Goal: Transaction & Acquisition: Purchase product/service

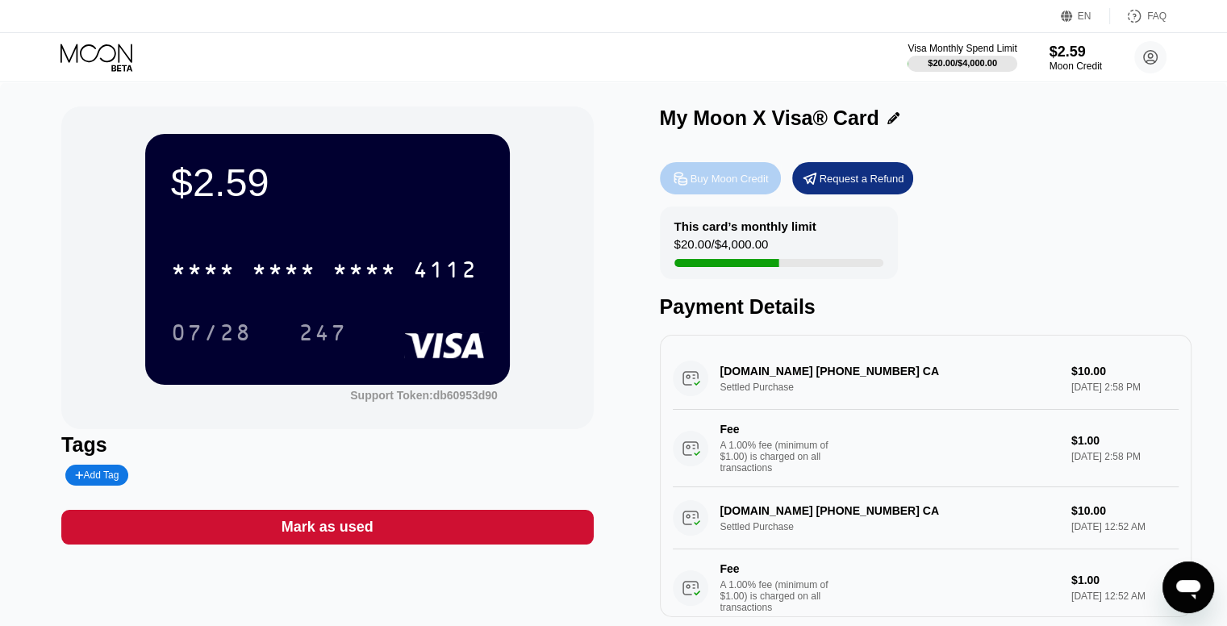
click at [750, 177] on div "Buy Moon Credit" at bounding box center [730, 179] width 78 height 14
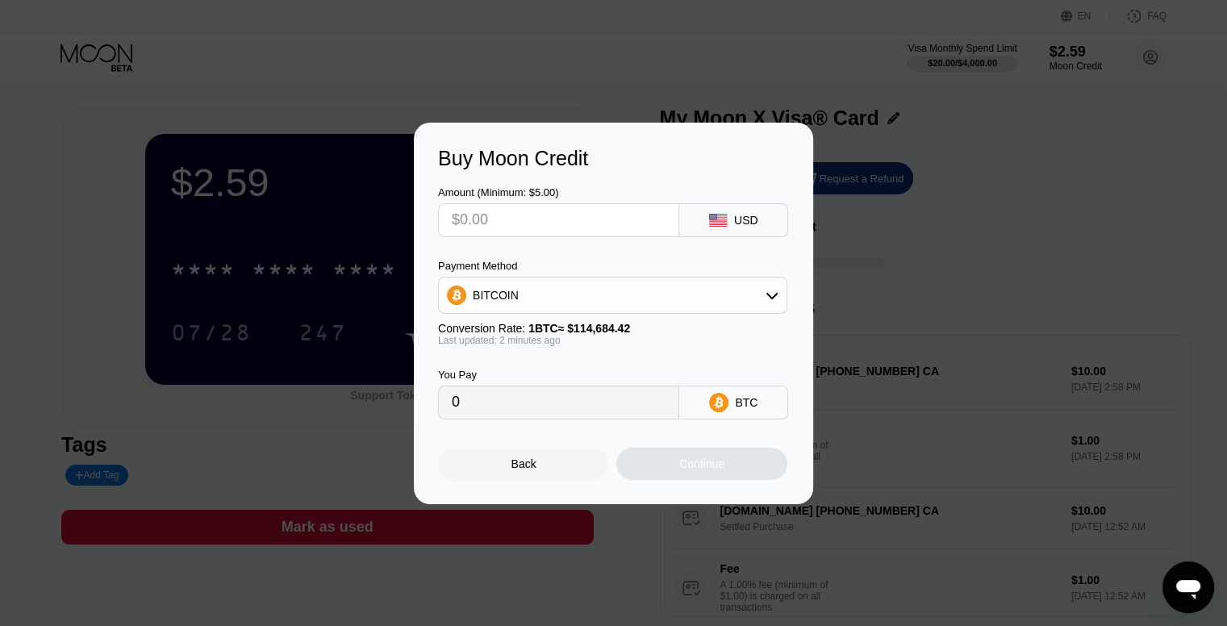
click at [552, 295] on div "BITCOIN" at bounding box center [613, 295] width 348 height 32
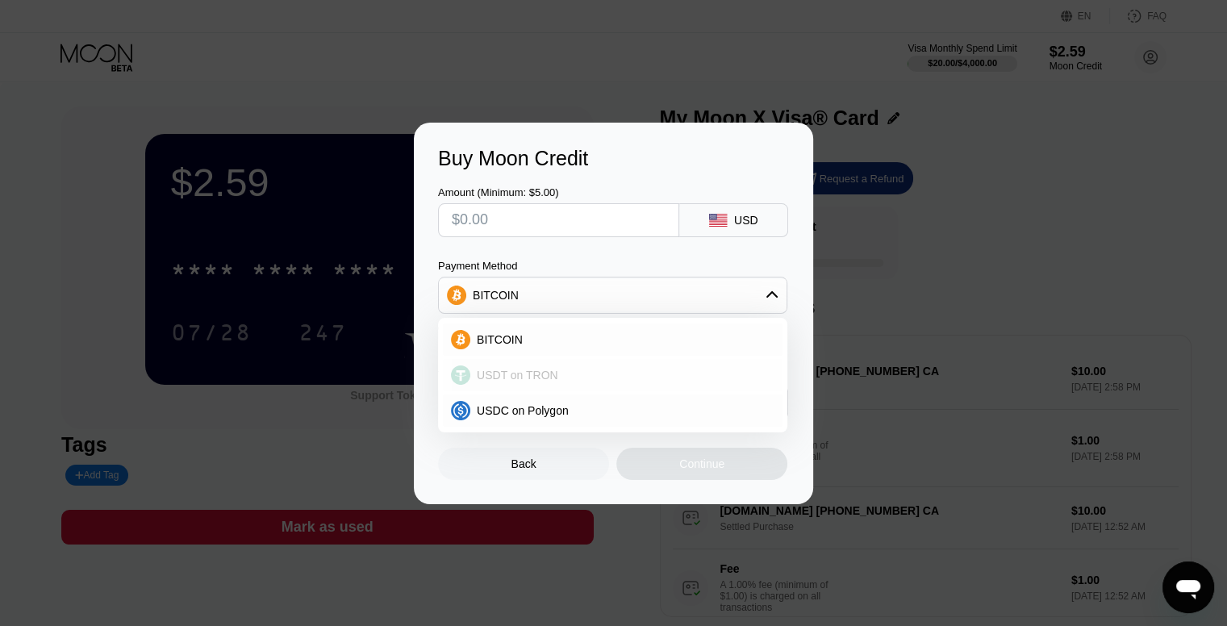
click at [548, 388] on div "USDT on TRON" at bounding box center [613, 375] width 340 height 32
type input "0.00"
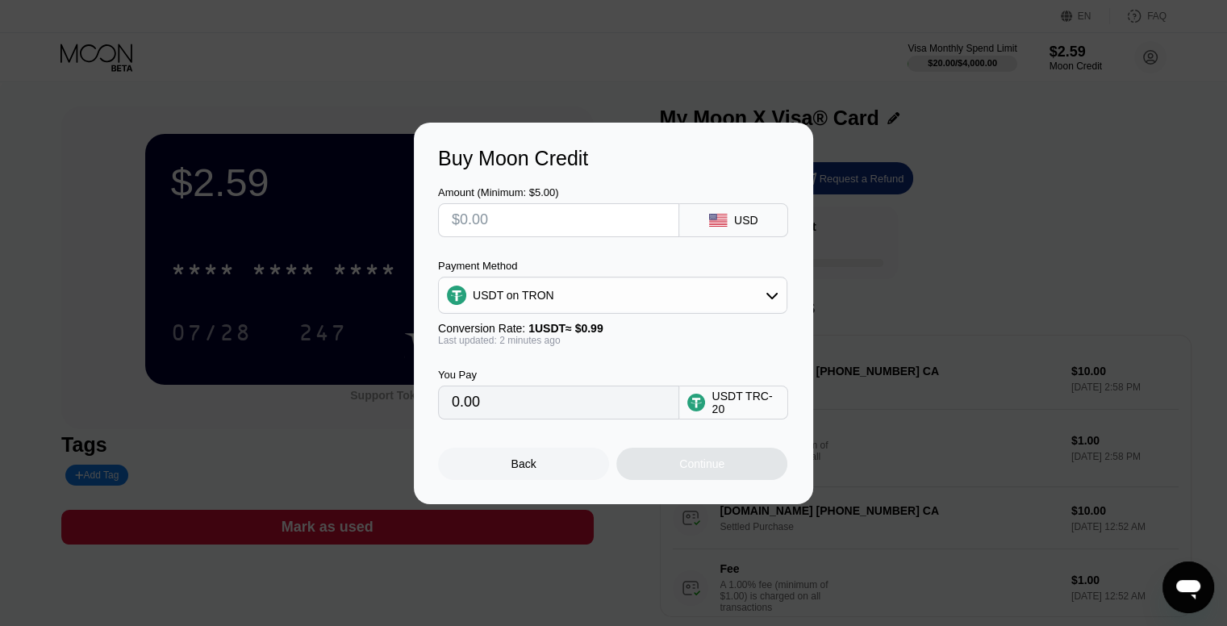
click at [489, 211] on input "text" at bounding box center [559, 220] width 214 height 32
type input "$1"
type input "1.01"
type input "$19"
type input "19.19"
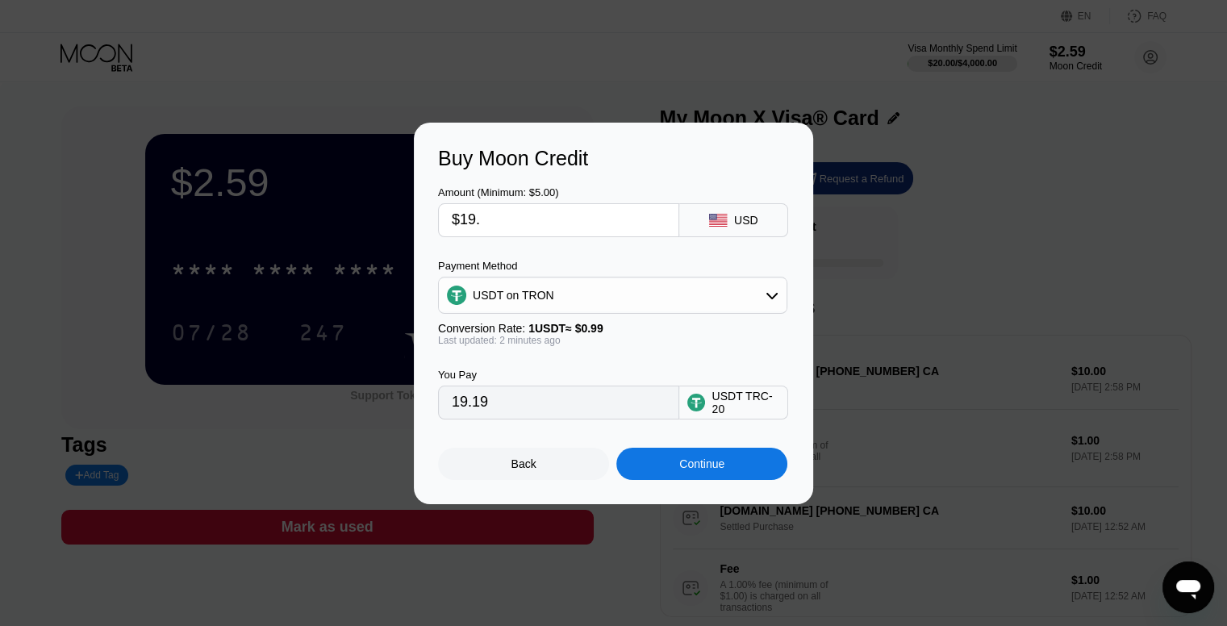
type input "$19.9"
type input "20.10"
type input "$19."
type input "19.19"
type input "$19.8"
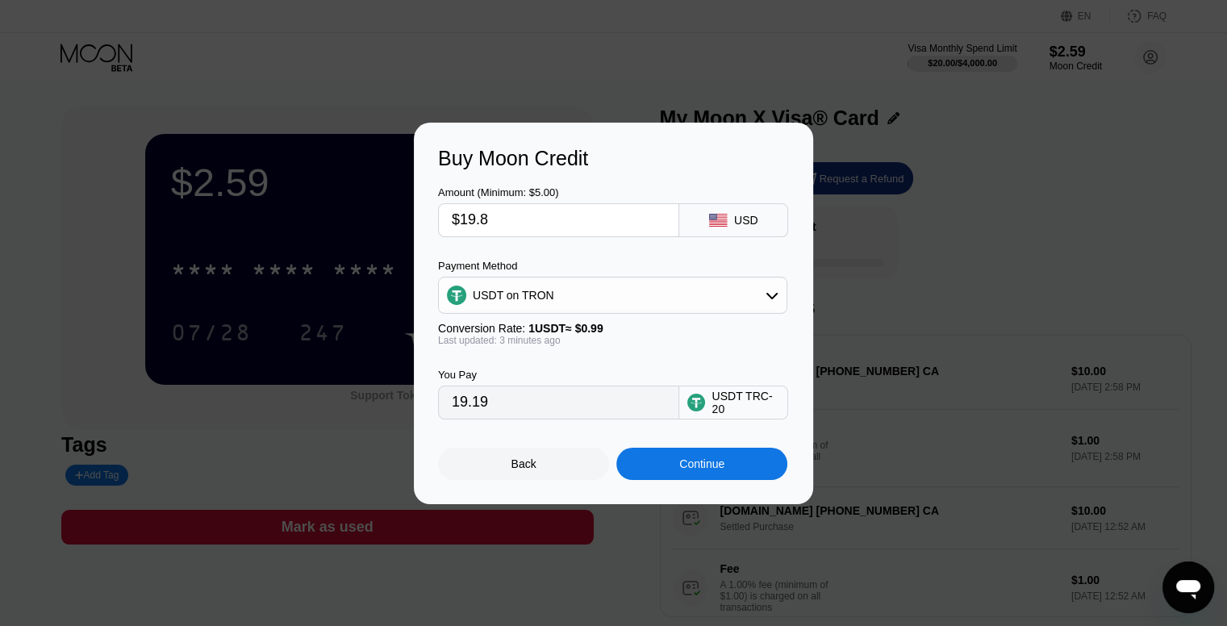
type input "20.00"
type input "$19.8"
click at [687, 470] on div "Continue" at bounding box center [701, 463] width 45 height 13
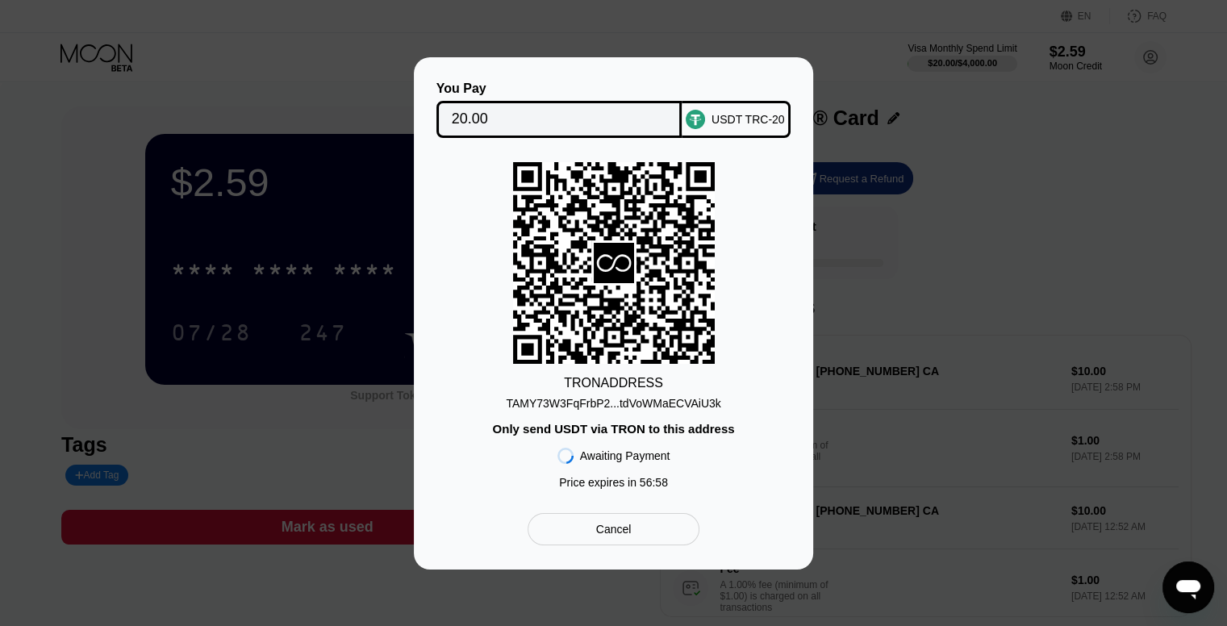
click at [639, 404] on div "TAMY73W3FqFrbP2...tdVoWMaECVAiU3k" at bounding box center [613, 403] width 215 height 13
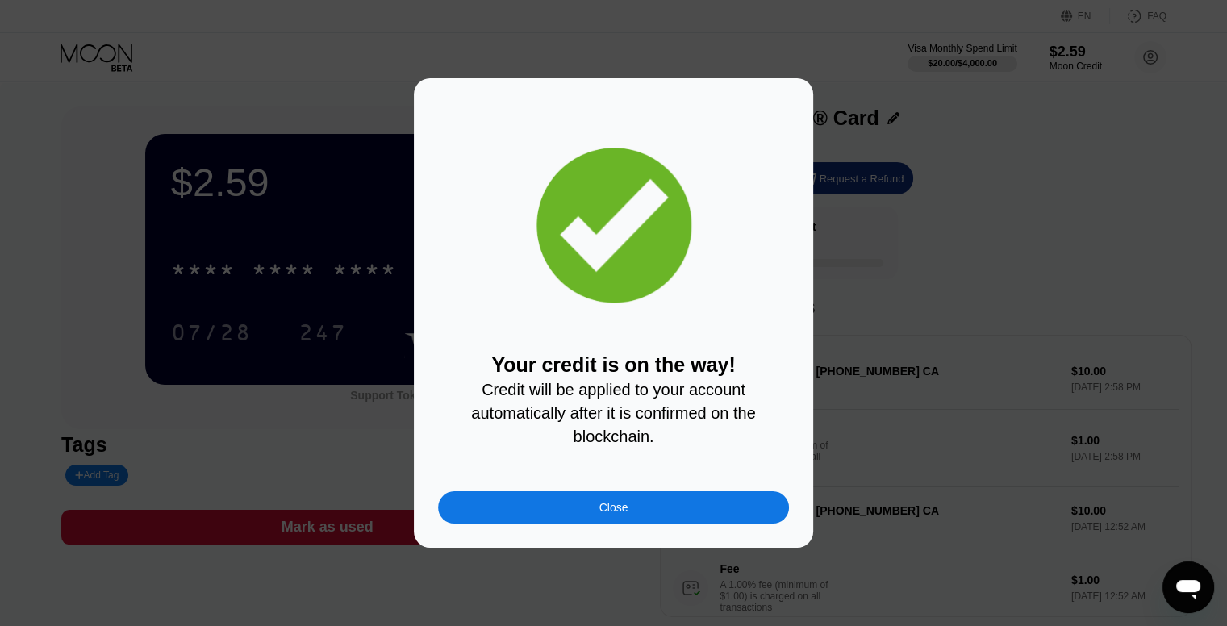
click at [662, 512] on div "Close" at bounding box center [613, 507] width 351 height 32
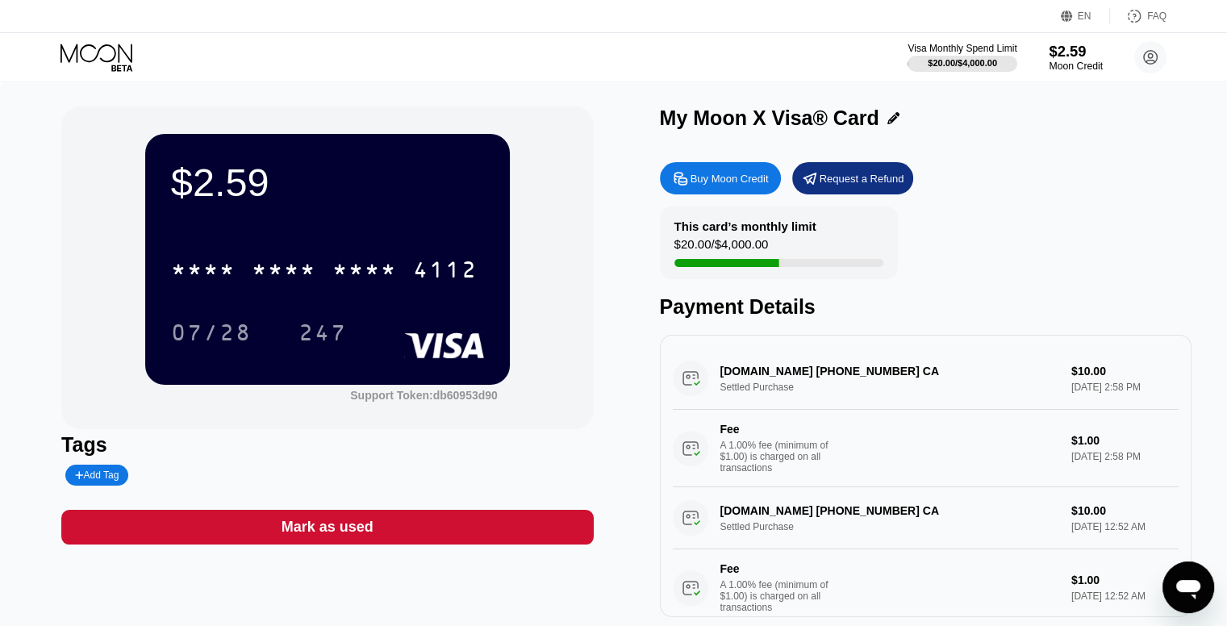
click at [1076, 56] on div "$2.59" at bounding box center [1076, 51] width 54 height 17
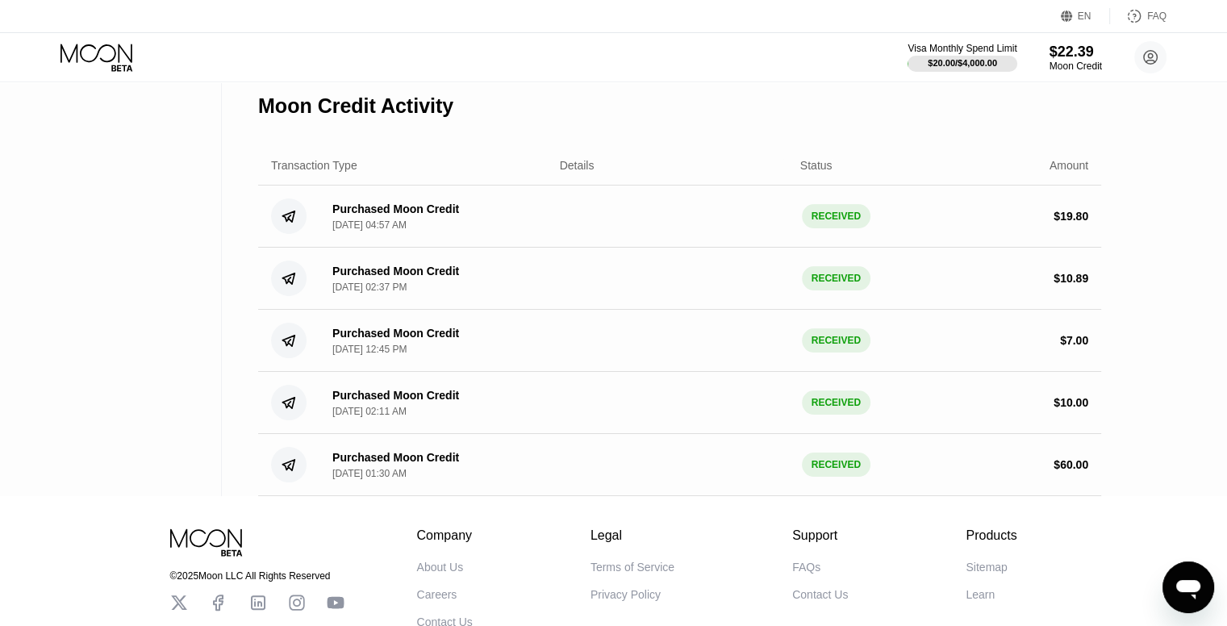
scroll to position [19, 0]
